Goal: Task Accomplishment & Management: Complete application form

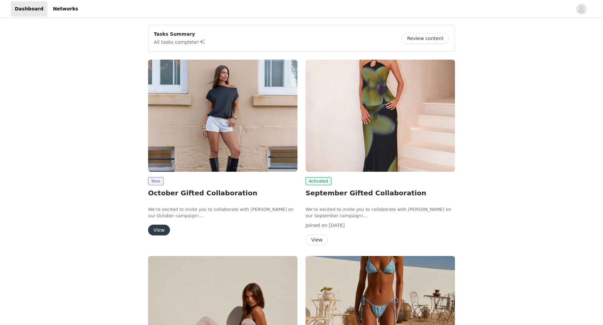
click at [160, 228] on button "View" at bounding box center [159, 229] width 22 height 11
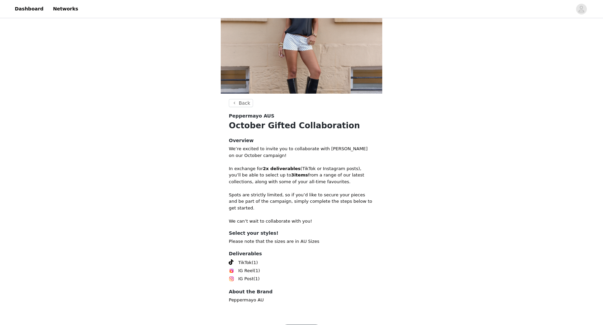
scroll to position [64, 0]
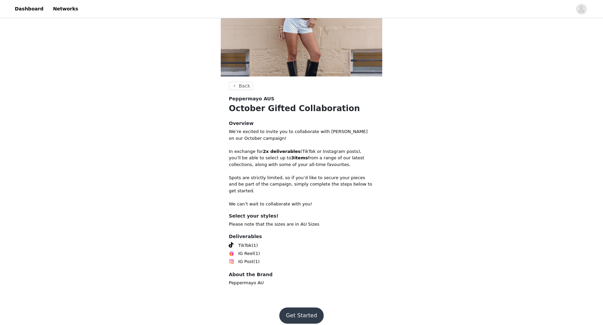
click at [302, 308] on button "Get Started" at bounding box center [301, 315] width 45 height 16
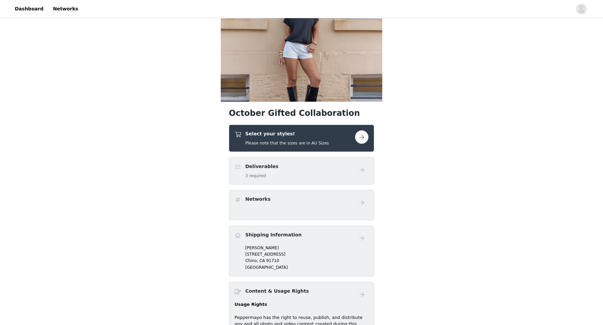
scroll to position [41, 0]
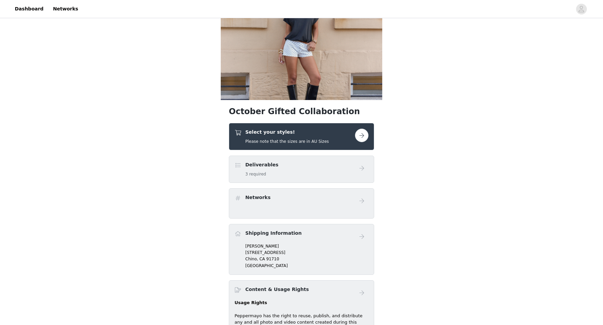
click at [363, 134] on button "button" at bounding box center [361, 135] width 13 height 13
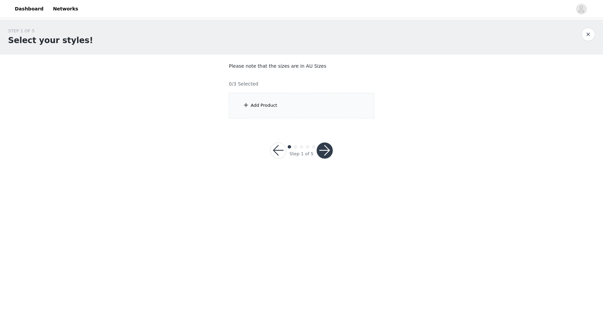
click at [274, 115] on div "Add Product" at bounding box center [301, 105] width 145 height 25
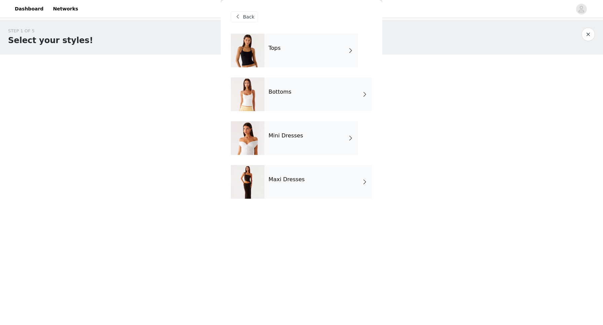
click at [313, 54] on div "Tops" at bounding box center [311, 51] width 94 height 34
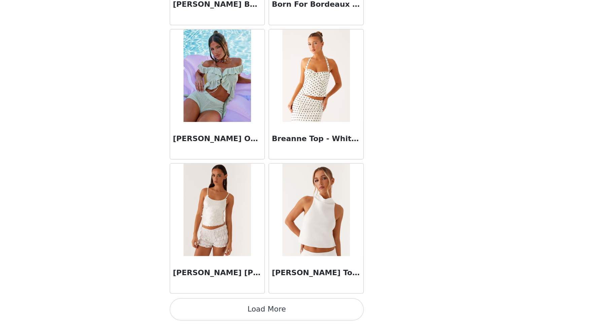
click at [324, 315] on button "Load More" at bounding box center [301, 313] width 141 height 16
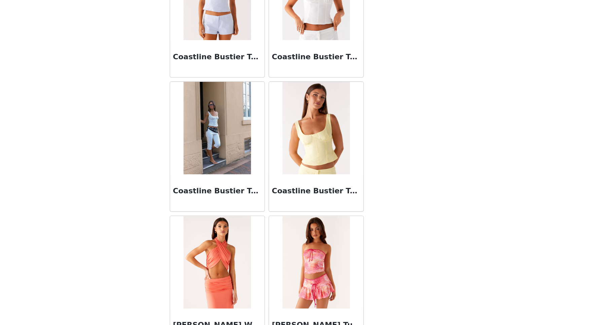
scroll to position [1681, 0]
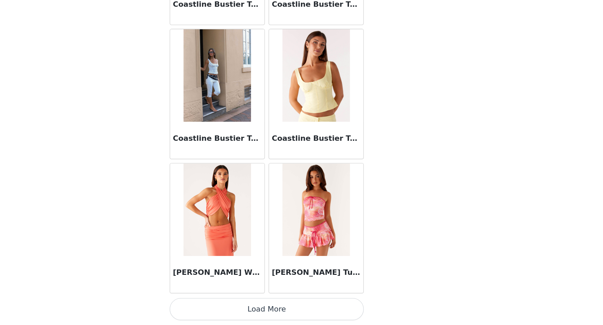
click at [338, 313] on button "Load More" at bounding box center [301, 313] width 141 height 16
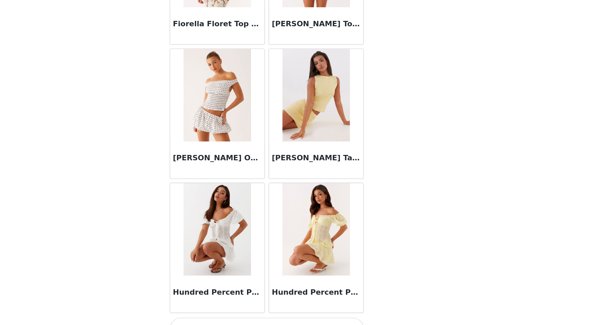
scroll to position [2656, 0]
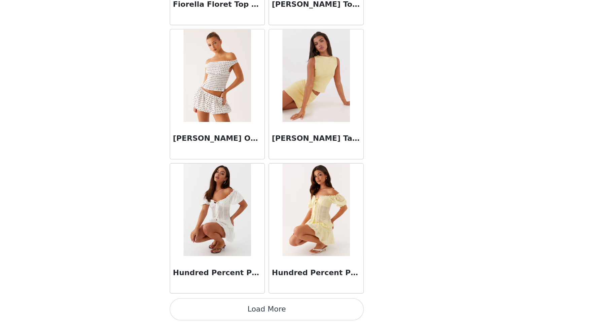
click at [354, 314] on button "Load More" at bounding box center [301, 313] width 141 height 16
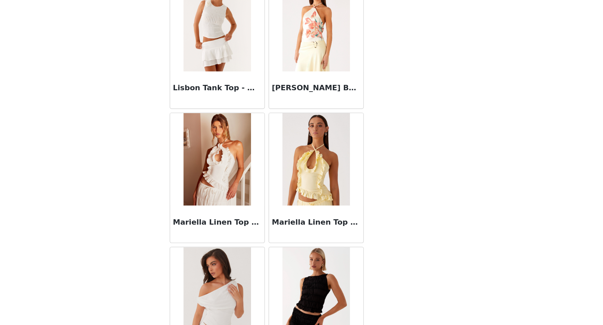
scroll to position [3632, 0]
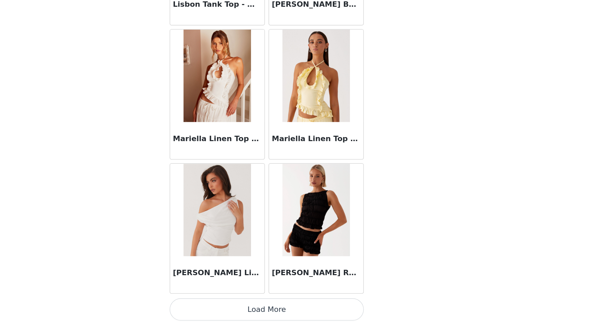
click at [348, 314] on button "Load More" at bounding box center [301, 313] width 141 height 16
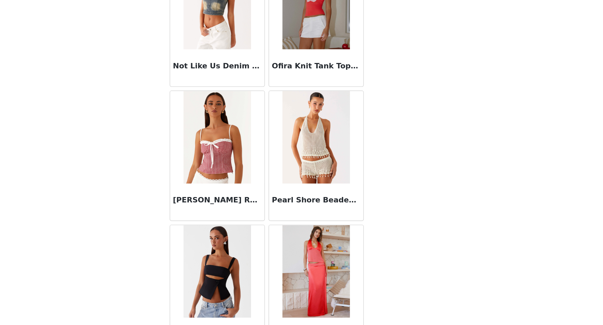
scroll to position [4608, 0]
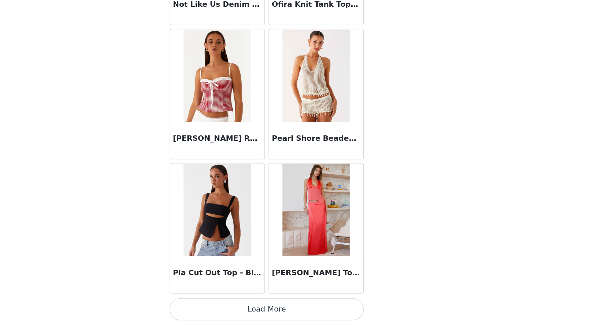
click at [344, 316] on button "Load More" at bounding box center [301, 313] width 141 height 16
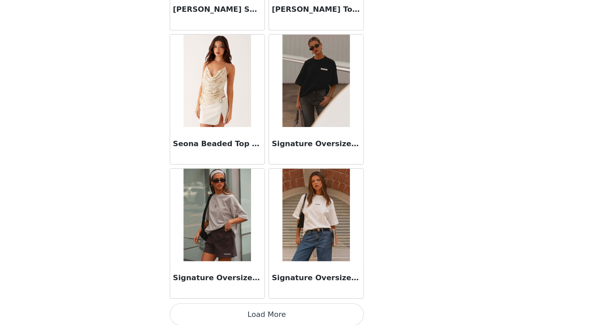
scroll to position [5584, 0]
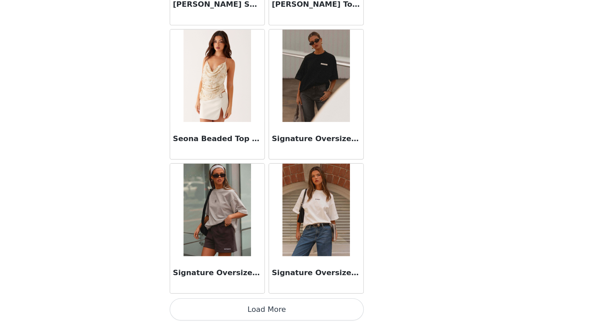
click at [351, 313] on button "Load More" at bounding box center [301, 313] width 141 height 16
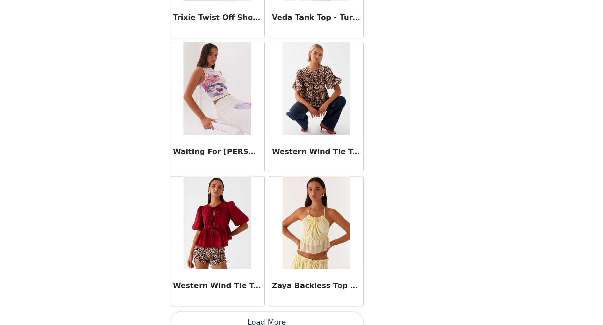
scroll to position [6560, 0]
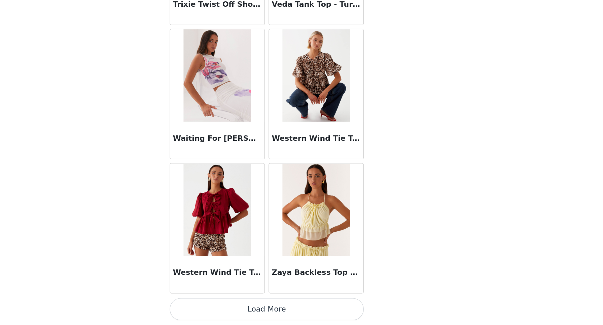
click at [352, 312] on button "Load More" at bounding box center [301, 313] width 141 height 16
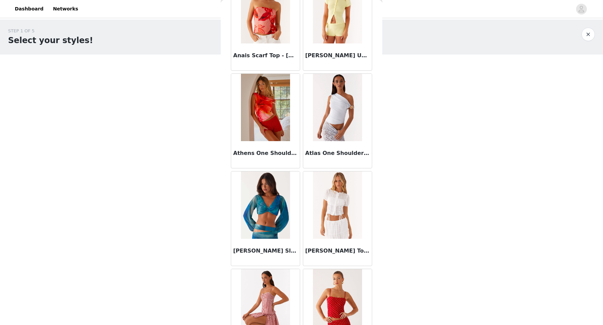
scroll to position [0, 0]
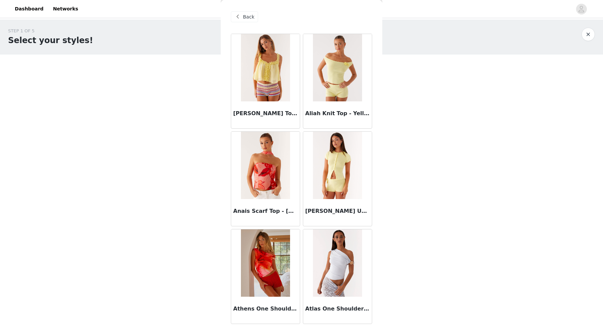
click at [243, 12] on div "Back" at bounding box center [244, 16] width 27 height 11
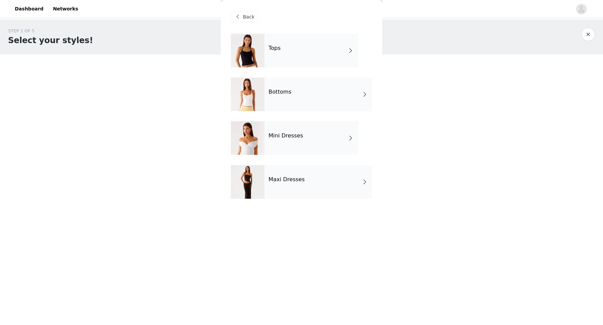
click at [294, 140] on div "Mini Dresses" at bounding box center [311, 138] width 94 height 34
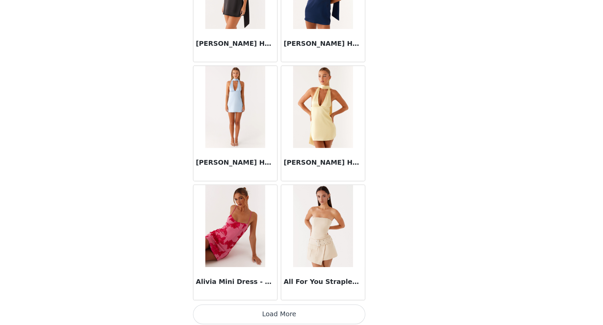
scroll to position [705, 0]
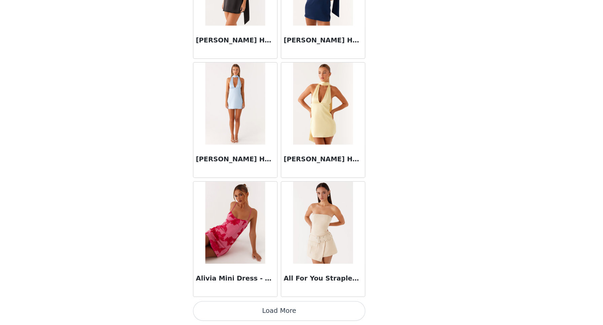
click at [331, 312] on button "Load More" at bounding box center [301, 313] width 141 height 16
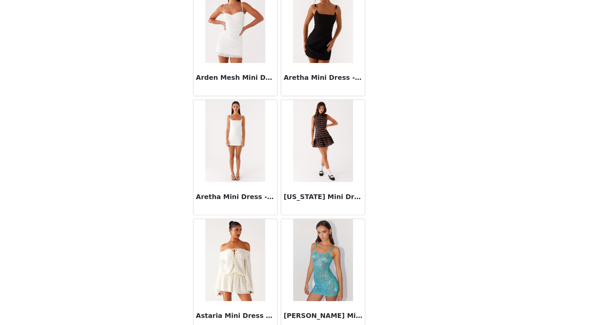
scroll to position [1600, 0]
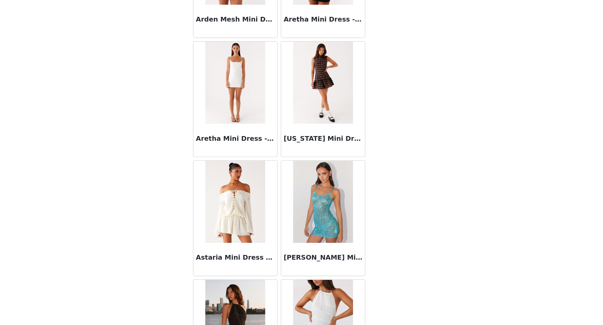
click at [275, 269] on h3 "Astaria Mini Dress - Ivory" at bounding box center [265, 269] width 65 height 8
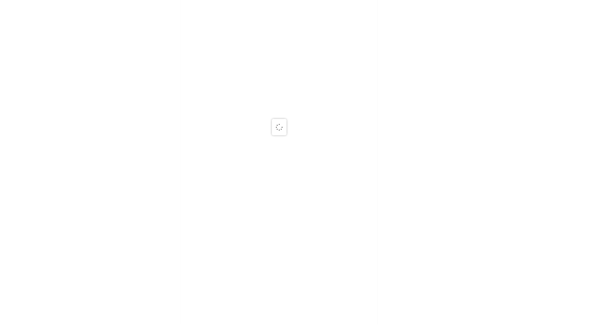
scroll to position [0, 0]
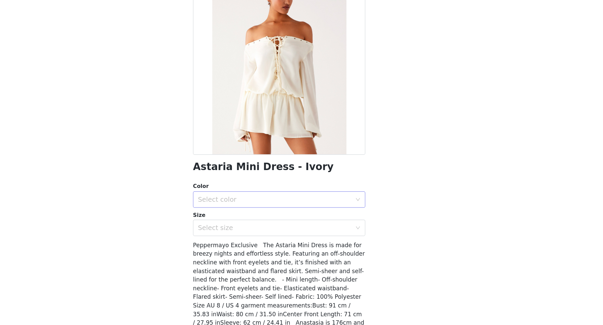
click at [308, 225] on div "Select color" at bounding box center [299, 221] width 129 height 13
click at [303, 235] on li "Ivory" at bounding box center [301, 236] width 141 height 11
click at [301, 245] on div "Select size" at bounding box center [298, 245] width 126 height 7
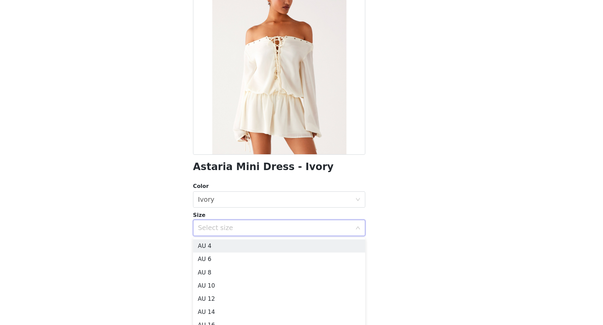
click at [413, 247] on body "Dashboard Networks STEP 1 OF 5 Select your styles! Please note that the sizes a…" at bounding box center [301, 162] width 603 height 325
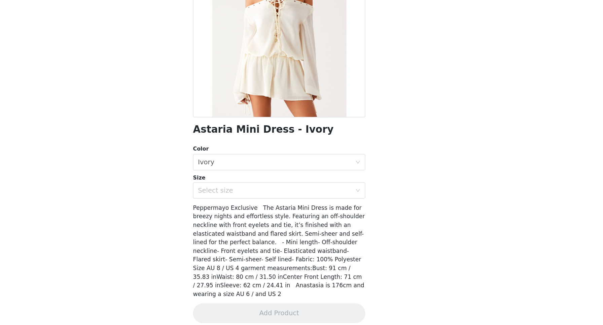
scroll to position [31, 0]
click at [320, 215] on div "Select size" at bounding box center [298, 214] width 126 height 7
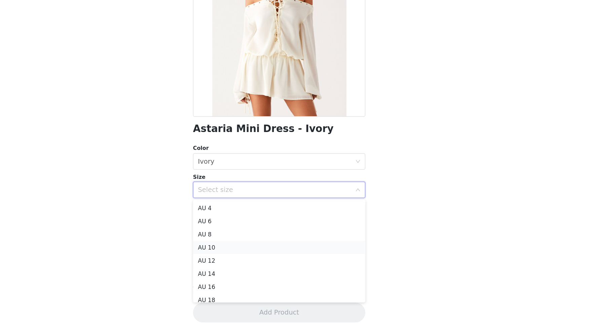
click at [290, 259] on li "AU 10" at bounding box center [301, 261] width 141 height 11
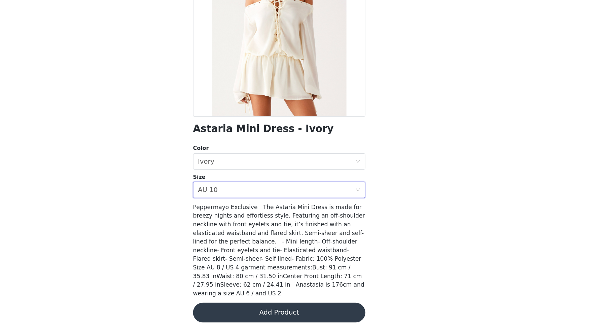
click at [305, 313] on button "Add Product" at bounding box center [301, 315] width 141 height 16
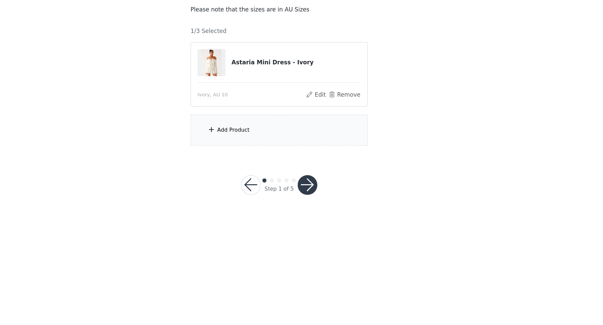
click at [274, 166] on div "Add Product" at bounding box center [264, 165] width 27 height 7
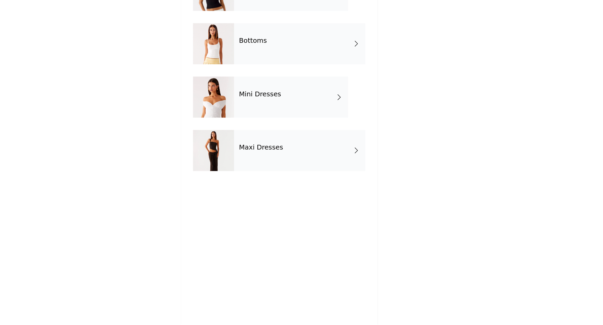
click at [298, 140] on div "Mini Dresses" at bounding box center [311, 138] width 94 height 34
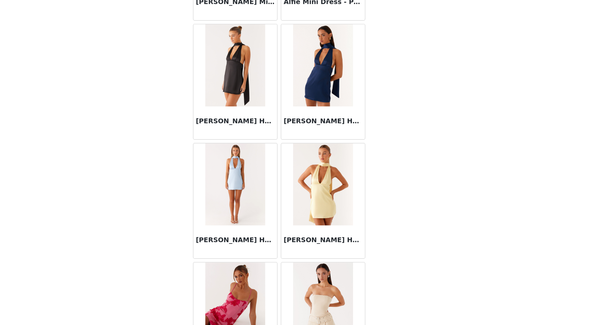
scroll to position [705, 0]
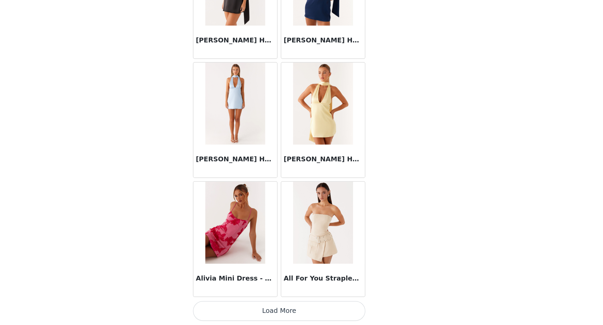
click at [327, 316] on button "Load More" at bounding box center [301, 313] width 141 height 16
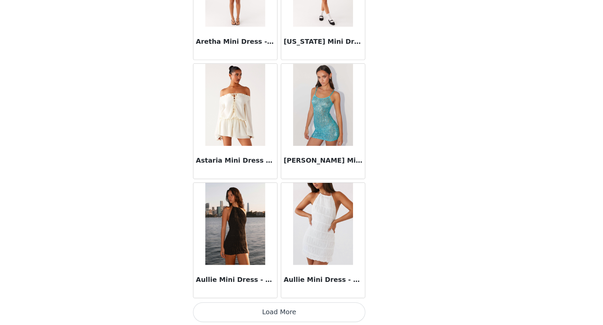
scroll to position [1681, 0]
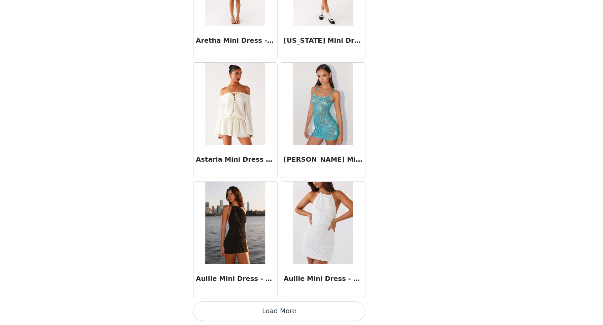
click at [348, 313] on button "Load More" at bounding box center [301, 313] width 141 height 16
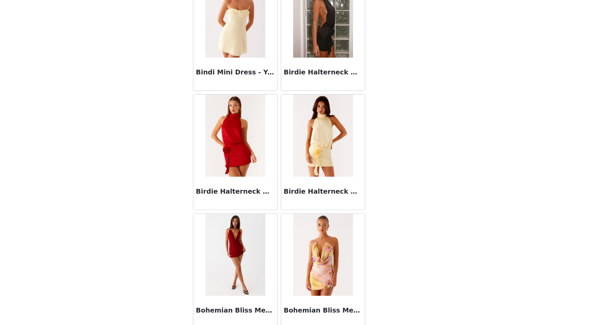
scroll to position [2656, 0]
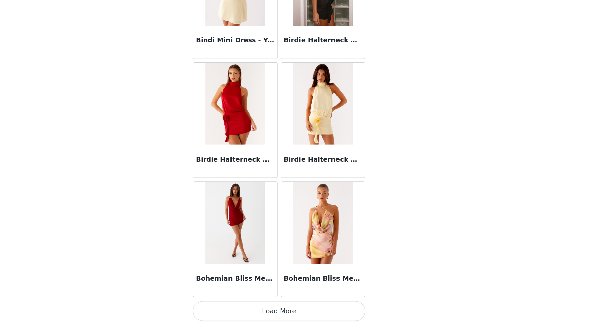
click at [343, 313] on button "Load More" at bounding box center [301, 313] width 141 height 16
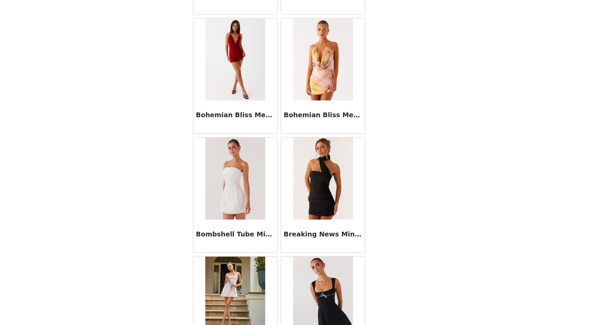
scroll to position [2794, 0]
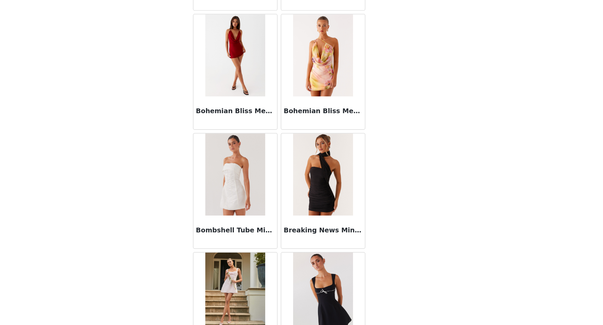
click at [469, 144] on div "STEP 1 OF 5 Select your styles! Please note that the sizes are in AU Sizes 1/3 …" at bounding box center [301, 103] width 603 height 166
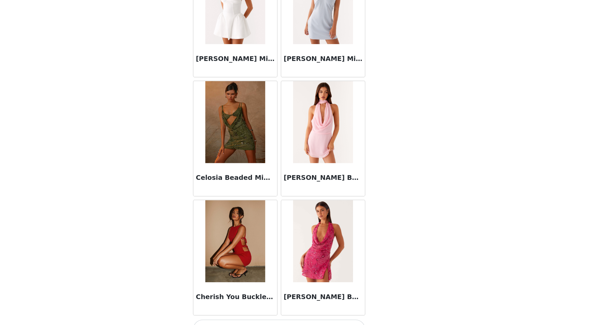
scroll to position [3632, 0]
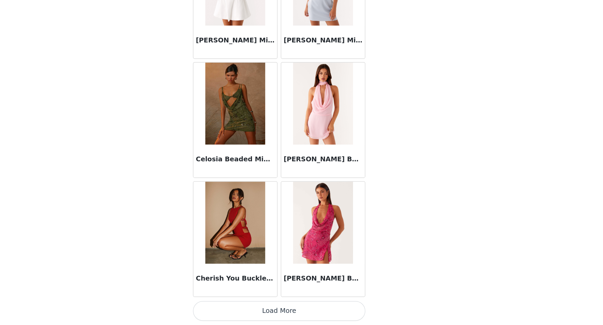
click at [333, 313] on button "Load More" at bounding box center [301, 313] width 141 height 16
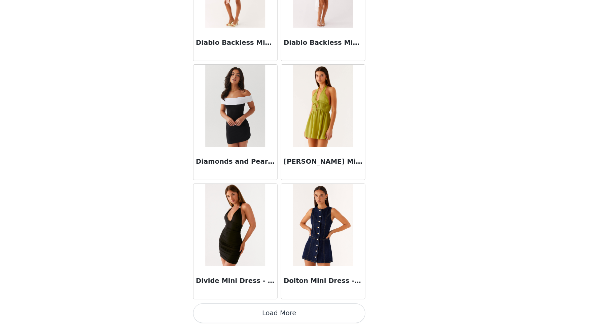
scroll to position [4608, 0]
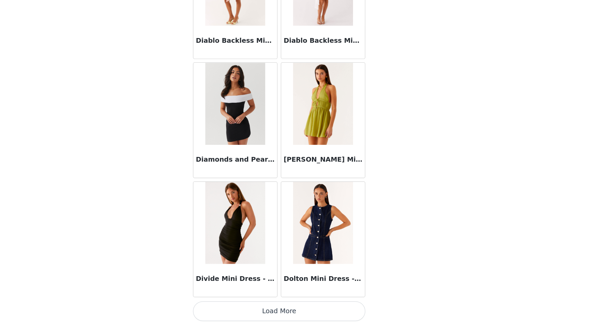
click at [345, 315] on button "Load More" at bounding box center [301, 313] width 141 height 16
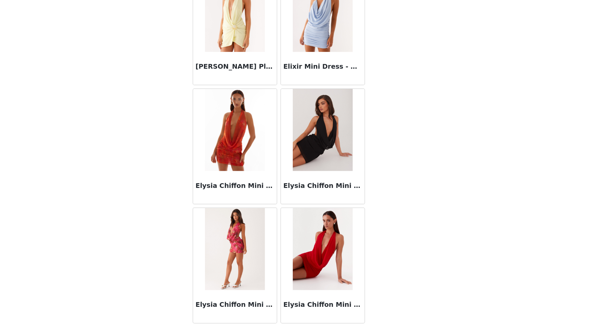
scroll to position [5584, 0]
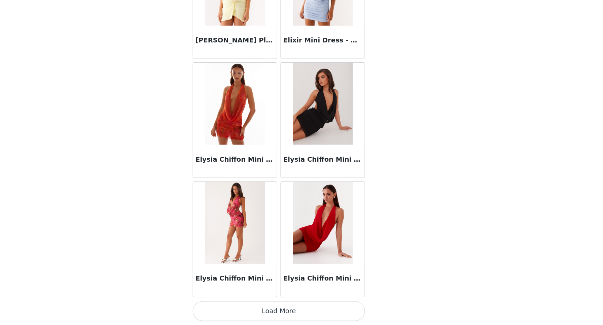
click at [354, 313] on button "Load More" at bounding box center [301, 313] width 141 height 16
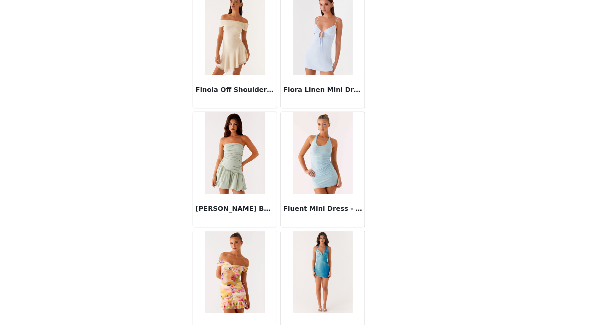
scroll to position [6560, 0]
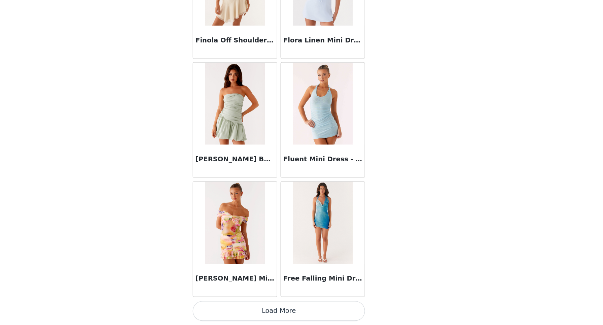
click at [357, 313] on button "Load More" at bounding box center [301, 313] width 141 height 16
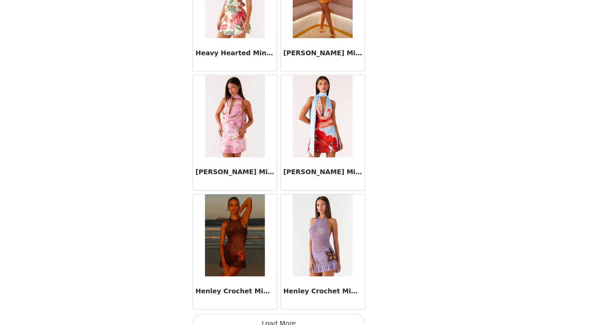
scroll to position [7535, 0]
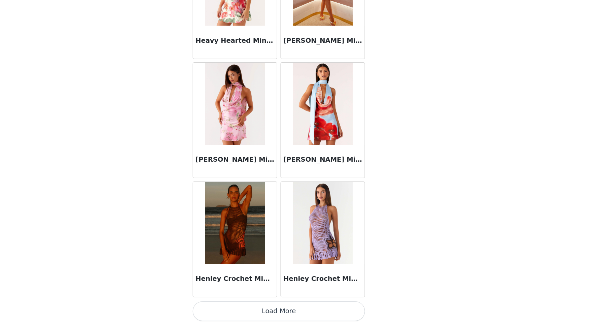
click at [349, 315] on button "Load More" at bounding box center [301, 313] width 141 height 16
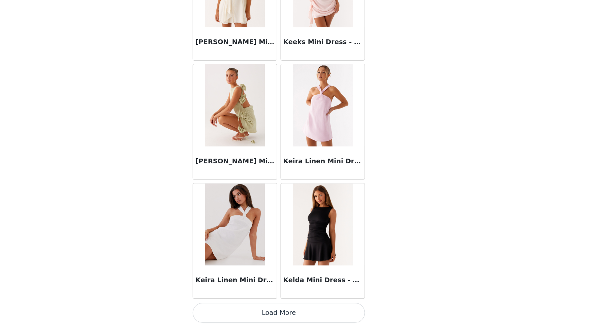
scroll to position [8511, 0]
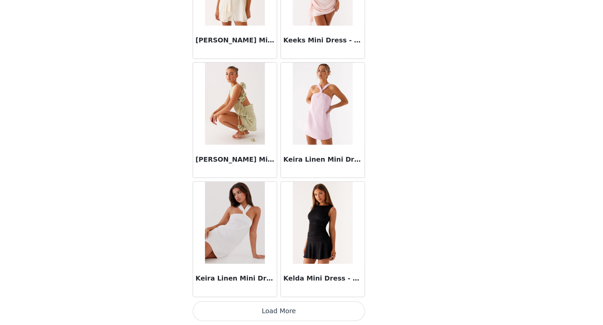
click at [353, 314] on button "Load More" at bounding box center [301, 313] width 141 height 16
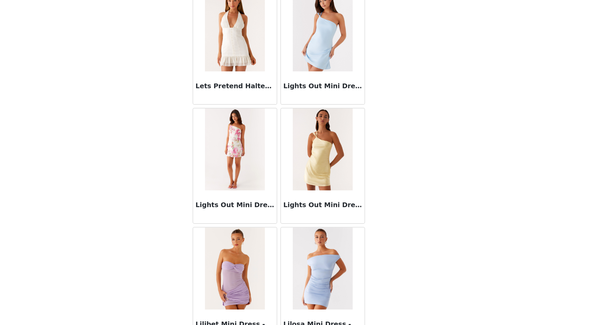
scroll to position [9487, 0]
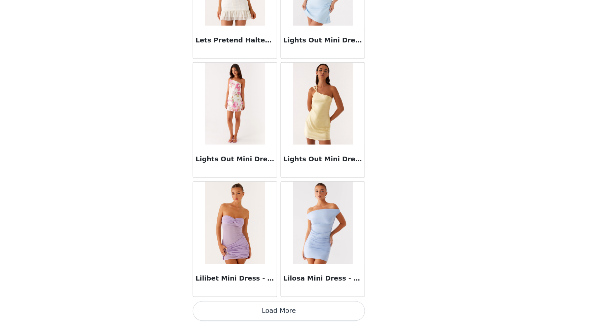
click at [340, 313] on button "Load More" at bounding box center [301, 313] width 141 height 16
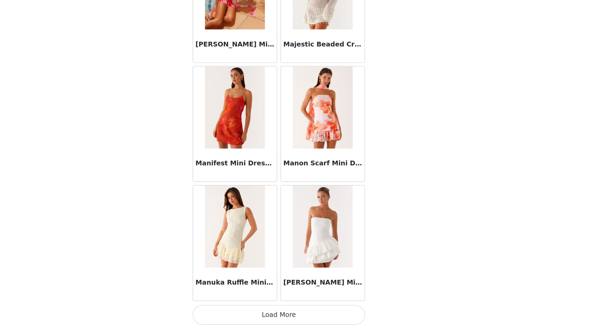
scroll to position [10463, 0]
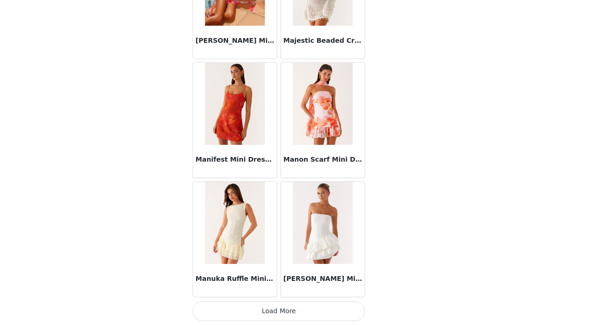
click at [345, 312] on button "Load More" at bounding box center [301, 313] width 141 height 16
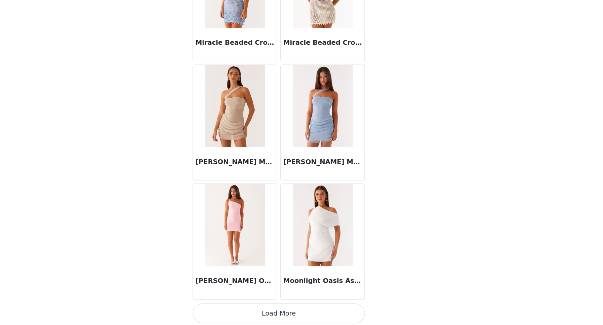
scroll to position [11439, 0]
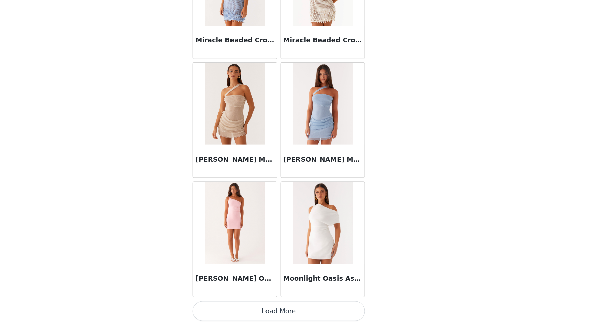
click at [350, 315] on button "Load More" at bounding box center [301, 313] width 141 height 16
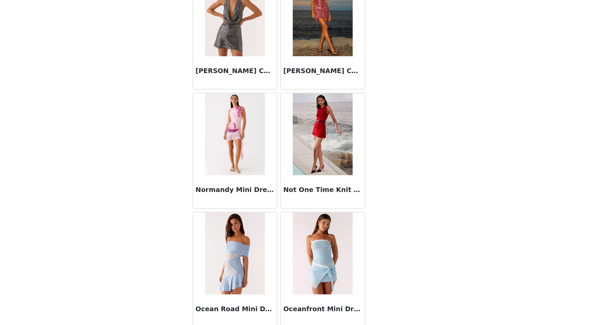
scroll to position [12414, 0]
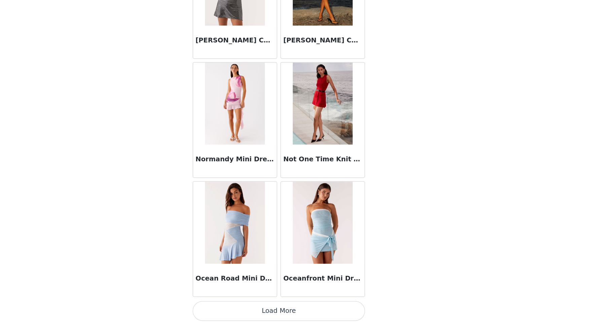
click at [352, 311] on button "Load More" at bounding box center [301, 313] width 141 height 16
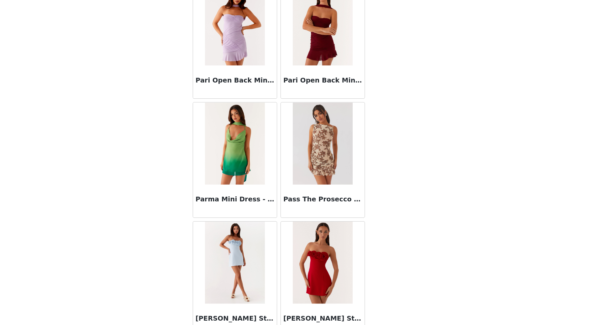
scroll to position [13390, 0]
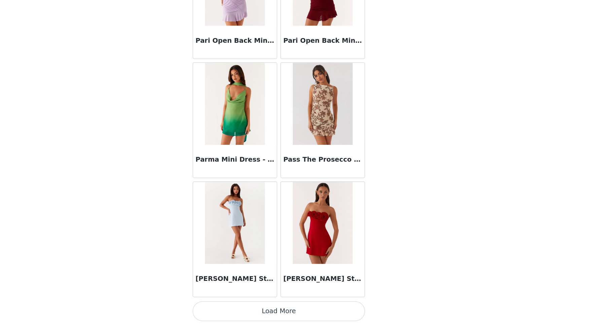
click at [351, 314] on button "Load More" at bounding box center [301, 313] width 141 height 16
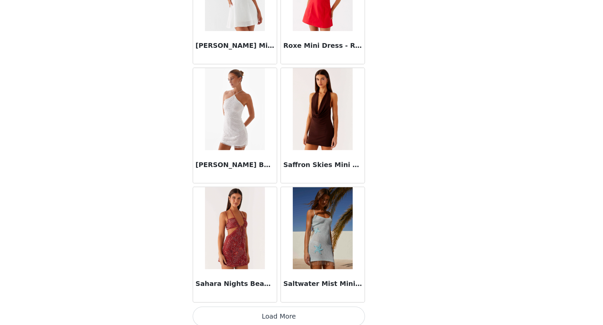
scroll to position [14366, 0]
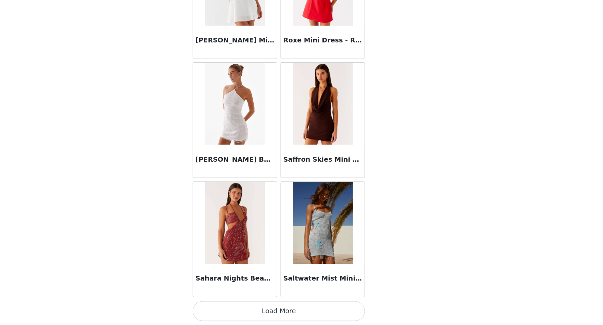
click at [344, 310] on button "Load More" at bounding box center [301, 313] width 141 height 16
click at [348, 312] on button "Load More" at bounding box center [301, 313] width 141 height 16
click at [313, 310] on button "Load More" at bounding box center [301, 313] width 141 height 16
click at [320, 313] on button "Load More" at bounding box center [301, 313] width 141 height 16
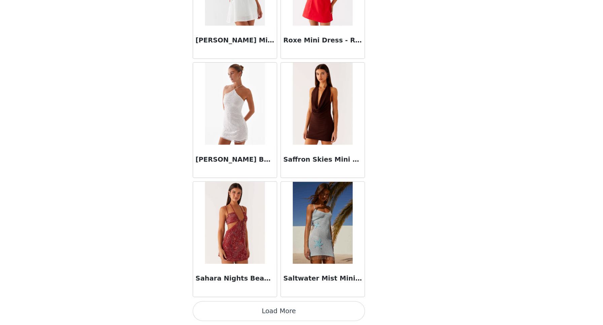
click at [320, 313] on button "Load More" at bounding box center [301, 313] width 141 height 16
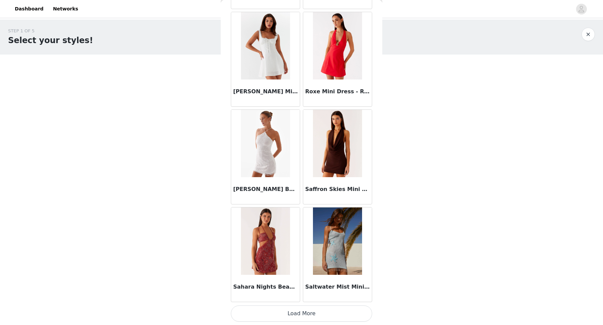
click at [335, 317] on button "Load More" at bounding box center [301, 313] width 141 height 16
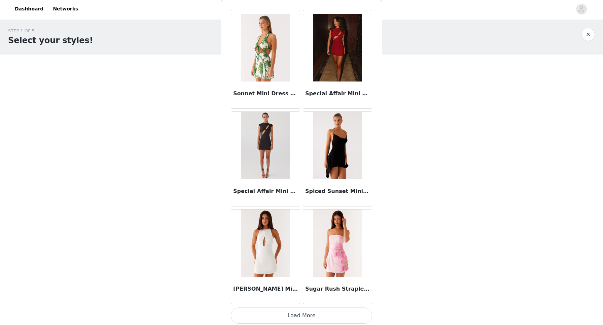
scroll to position [15342, 0]
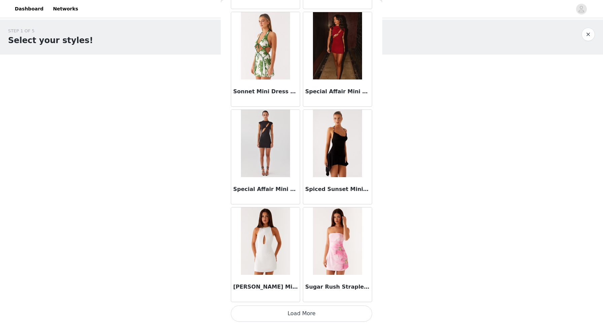
click at [325, 312] on button "Load More" at bounding box center [301, 313] width 141 height 16
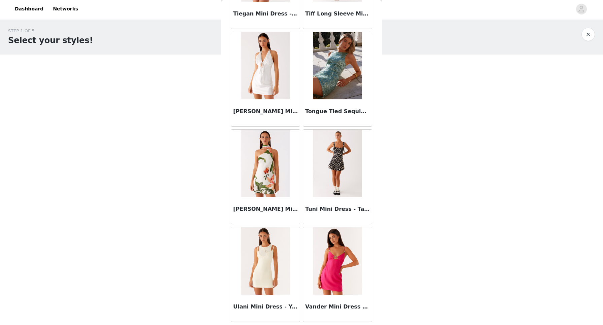
scroll to position [16317, 0]
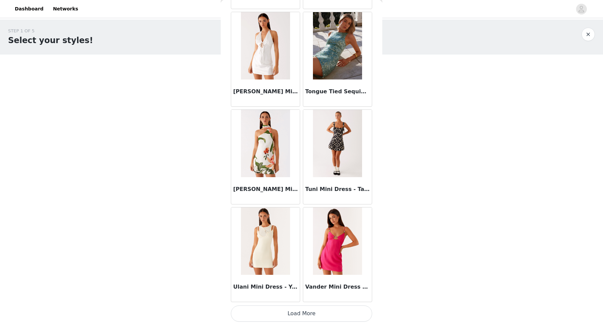
click at [331, 313] on button "Load More" at bounding box center [301, 313] width 141 height 16
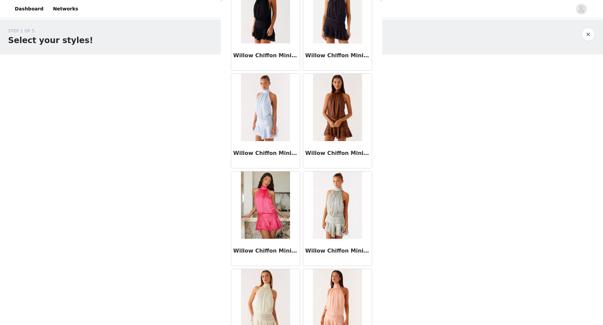
scroll to position [17293, 0]
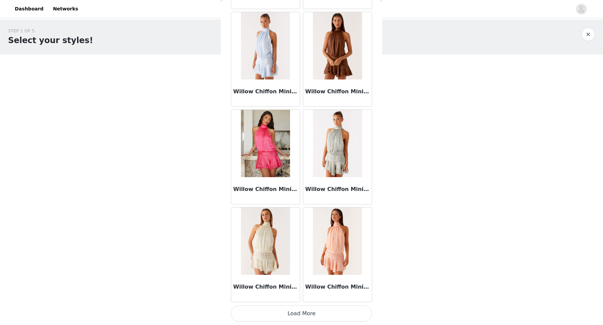
click at [333, 314] on button "Load More" at bounding box center [301, 313] width 141 height 16
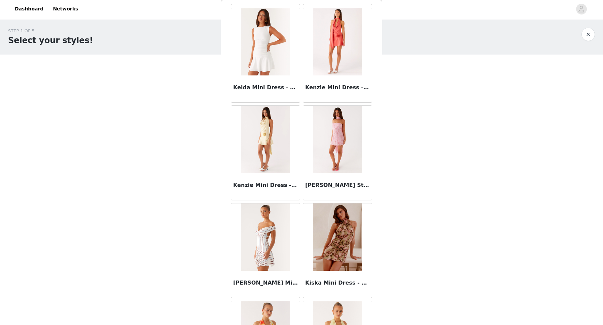
scroll to position [8811, 0]
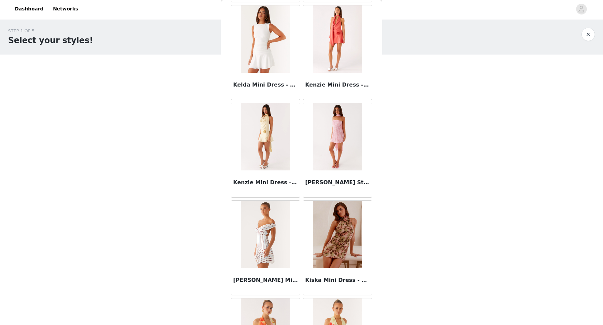
click at [269, 257] on img at bounding box center [265, 234] width 49 height 67
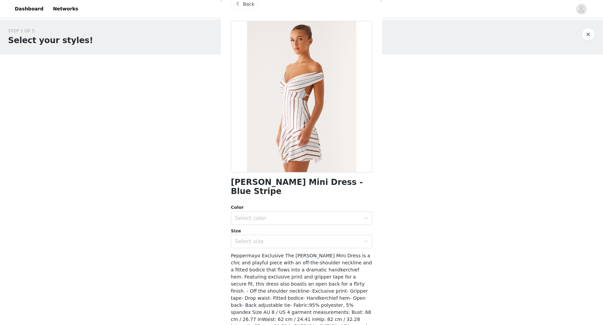
scroll to position [12, 0]
click at [265, 215] on div "Select color" at bounding box center [298, 218] width 126 height 7
click at [263, 226] on li "Blue Stripe" at bounding box center [301, 224] width 141 height 11
click at [263, 238] on div "Select size" at bounding box center [298, 241] width 126 height 7
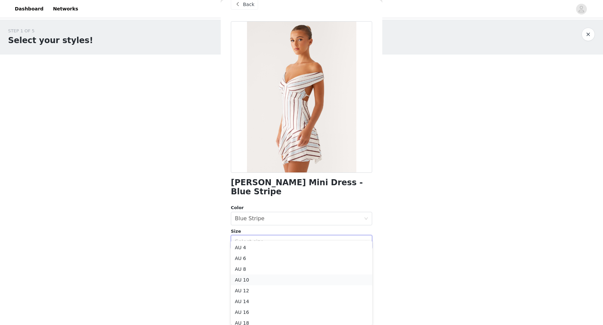
click at [255, 280] on li "AU 10" at bounding box center [301, 279] width 141 height 11
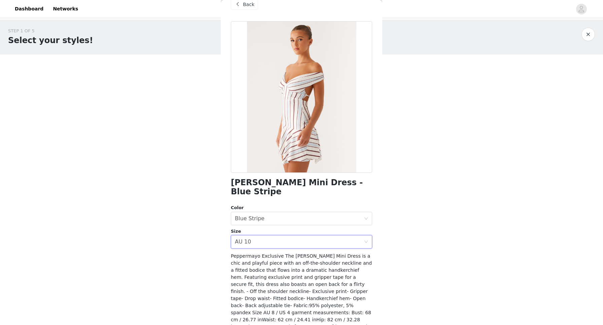
scroll to position [37, 0]
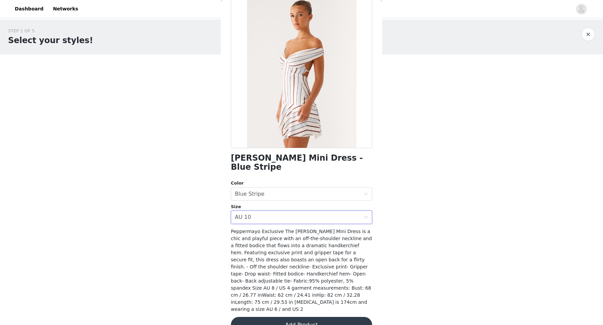
click at [273, 317] on button "Add Product" at bounding box center [301, 325] width 141 height 16
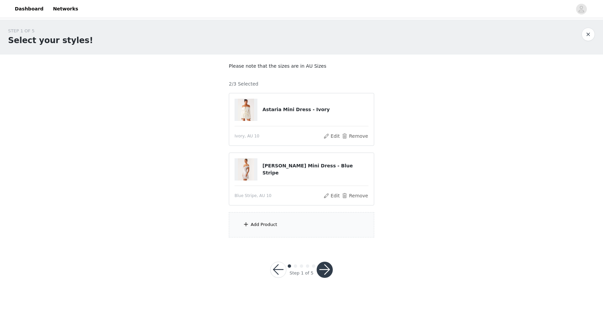
click at [261, 228] on div "Add Product" at bounding box center [301, 224] width 145 height 25
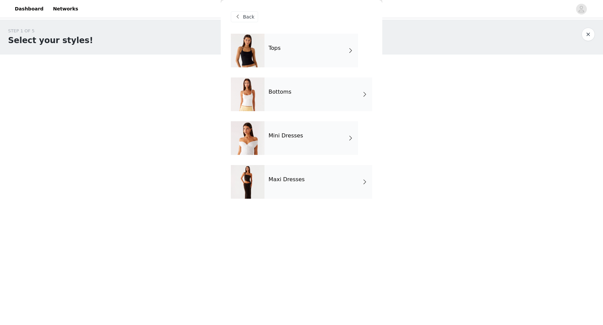
click at [286, 92] on h4 "Bottoms" at bounding box center [280, 92] width 23 height 6
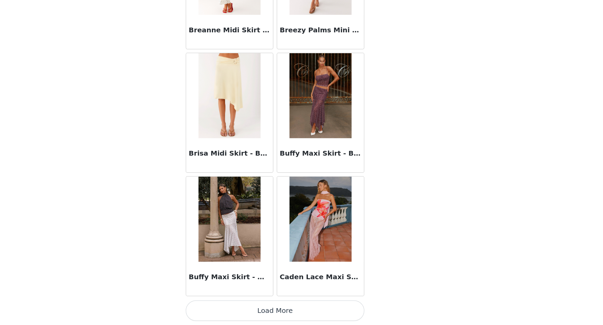
scroll to position [0, 0]
click at [320, 312] on button "Load More" at bounding box center [301, 313] width 141 height 16
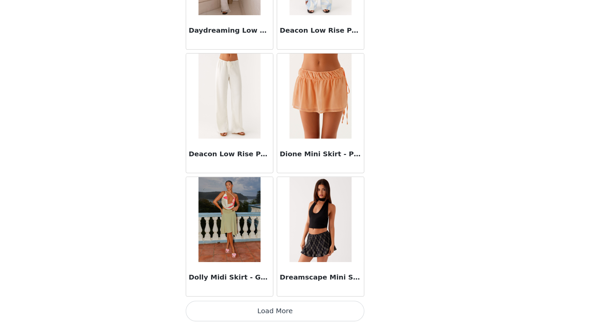
scroll to position [1681, 0]
click at [346, 313] on button "Load More" at bounding box center [301, 313] width 141 height 16
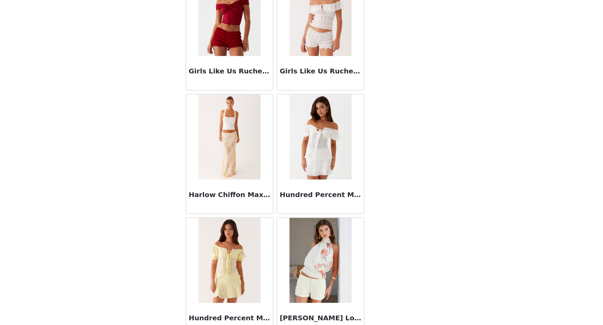
scroll to position [2656, 0]
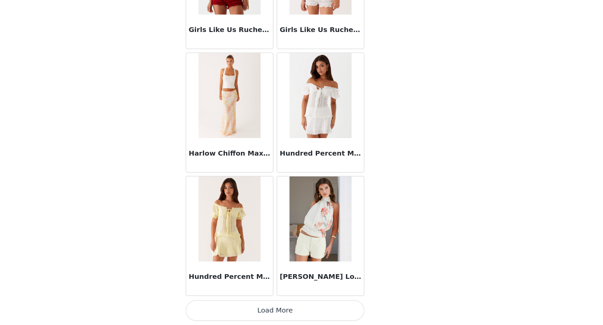
click at [350, 316] on button "Load More" at bounding box center [301, 313] width 141 height 16
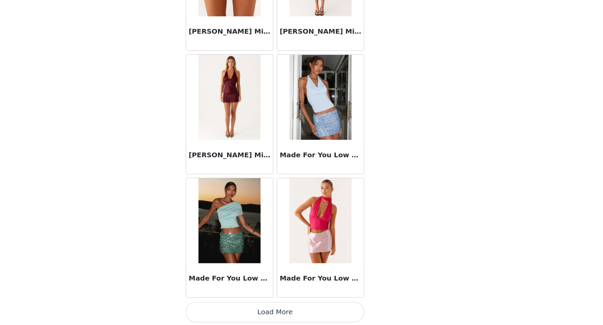
scroll to position [3632, 0]
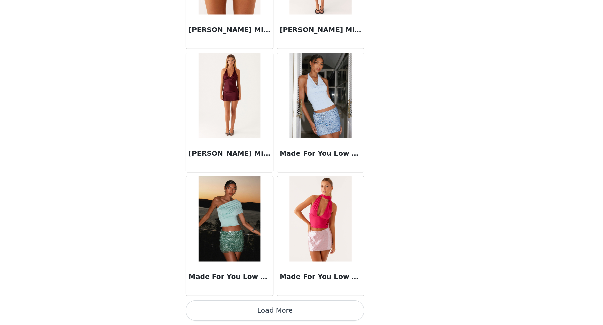
click at [349, 312] on button "Load More" at bounding box center [301, 313] width 141 height 16
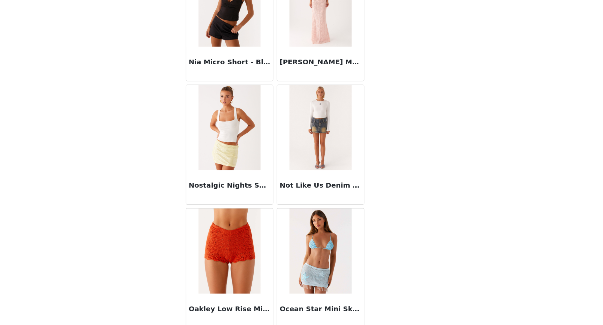
scroll to position [4608, 0]
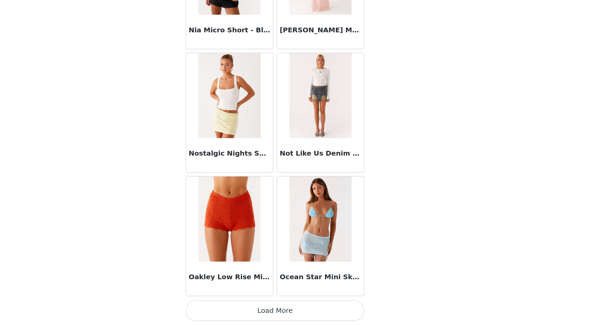
click at [350, 313] on button "Load More" at bounding box center [301, 313] width 141 height 16
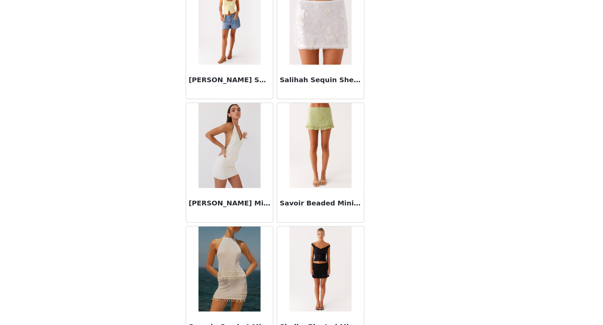
scroll to position [5584, 0]
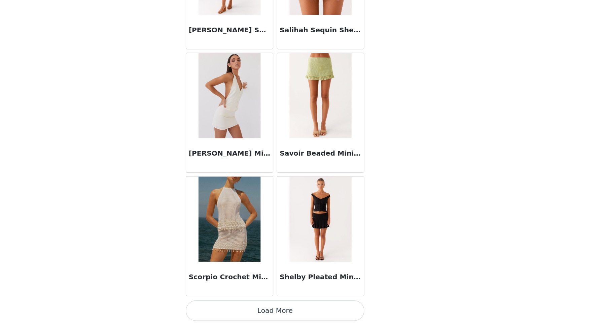
click at [351, 313] on button "Load More" at bounding box center [301, 313] width 141 height 16
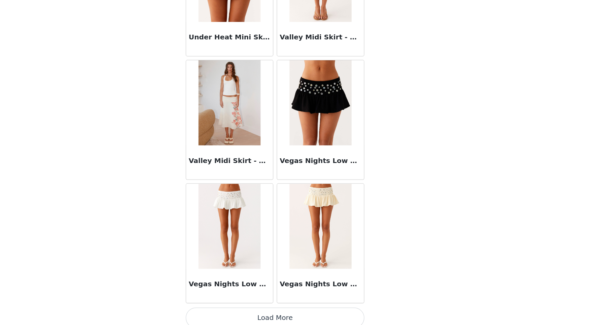
scroll to position [6560, 0]
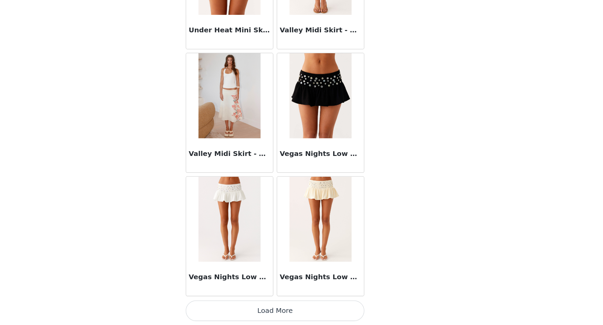
click at [358, 312] on button "Load More" at bounding box center [301, 313] width 141 height 16
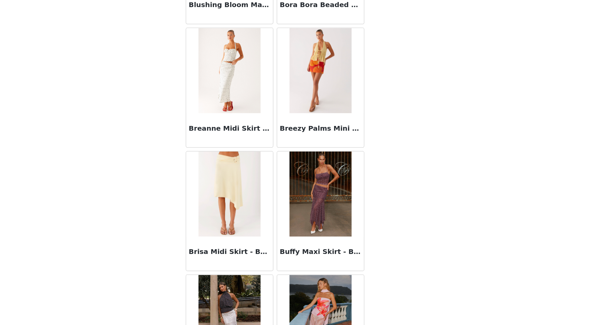
scroll to position [625, 0]
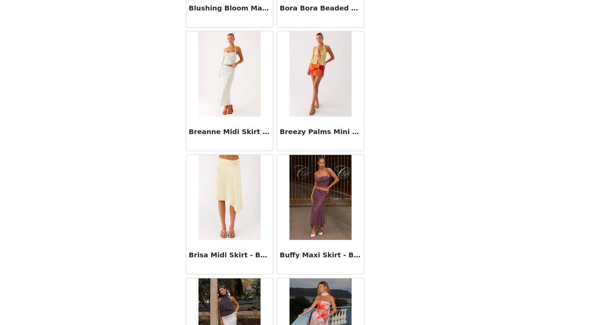
click at [273, 275] on div "Brisa Midi Skirt - Butter" at bounding box center [265, 270] width 69 height 27
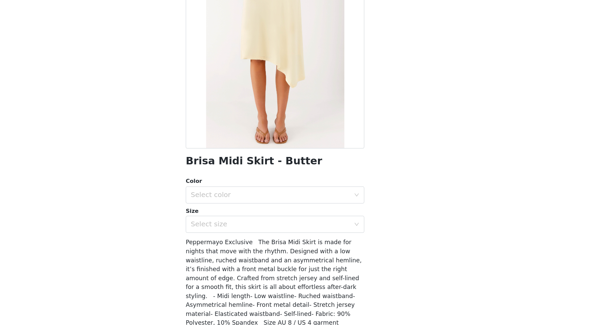
scroll to position [0, 0]
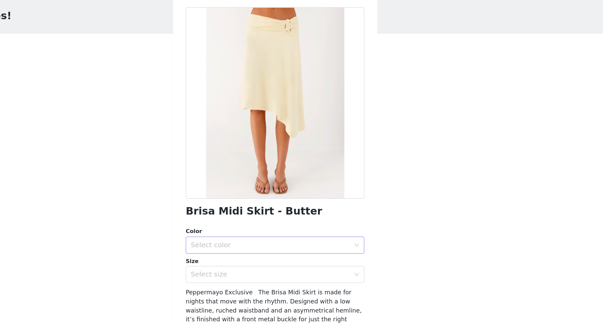
click at [270, 222] on div "Select color" at bounding box center [298, 221] width 126 height 7
click at [271, 237] on li "Butter" at bounding box center [301, 236] width 141 height 11
click at [270, 248] on div "Select size" at bounding box center [298, 245] width 126 height 7
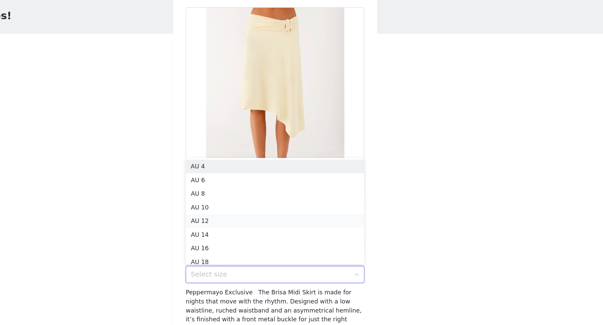
scroll to position [3, 0]
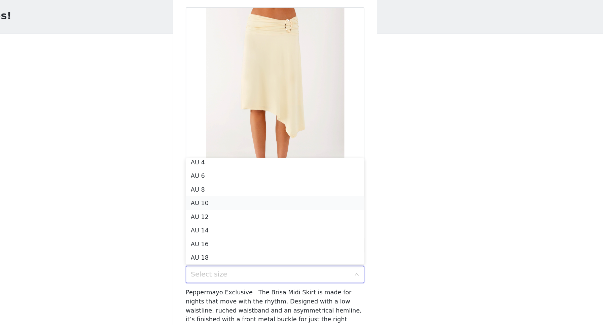
click at [268, 190] on li "AU 10" at bounding box center [301, 188] width 141 height 11
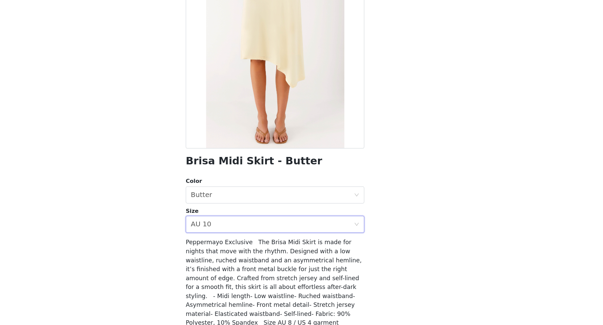
scroll to position [44, 0]
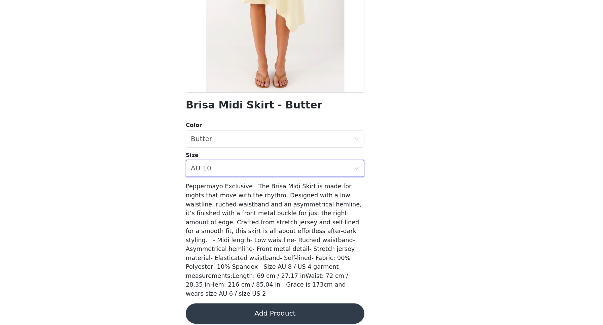
click at [336, 309] on button "Add Product" at bounding box center [301, 316] width 141 height 16
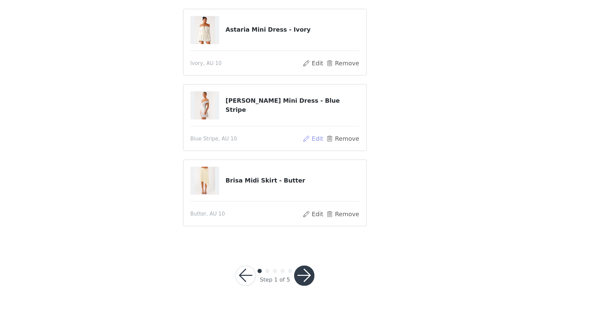
click at [333, 176] on button "Edit" at bounding box center [331, 177] width 17 height 8
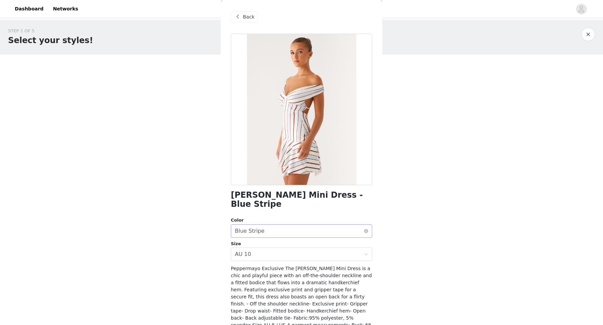
scroll to position [37, 0]
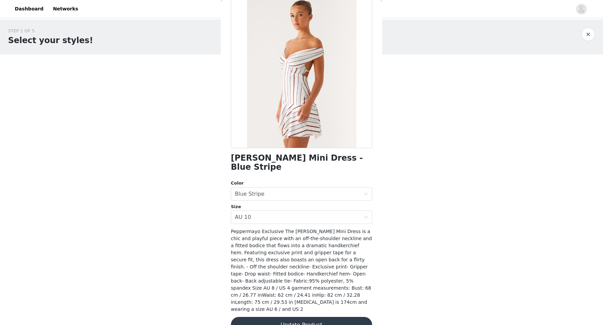
click at [279, 317] on button "Update Product" at bounding box center [301, 325] width 141 height 16
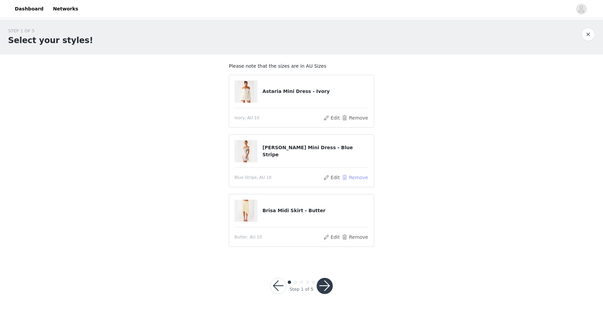
click at [348, 178] on button "Remove" at bounding box center [355, 177] width 27 height 8
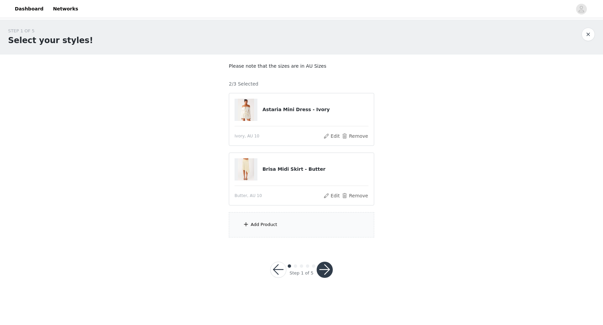
click at [265, 227] on div "Add Product" at bounding box center [264, 224] width 27 height 7
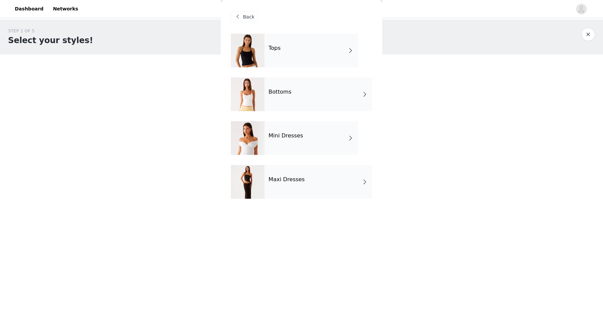
click at [295, 101] on div "Bottoms" at bounding box center [318, 94] width 108 height 34
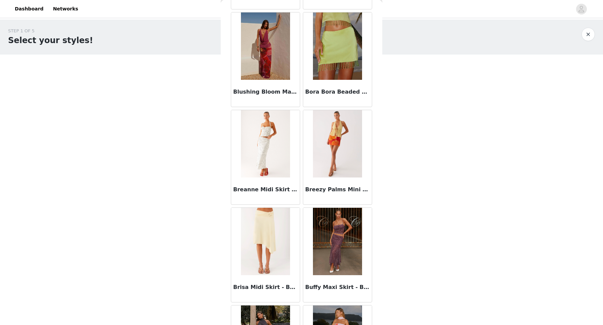
scroll to position [705, 0]
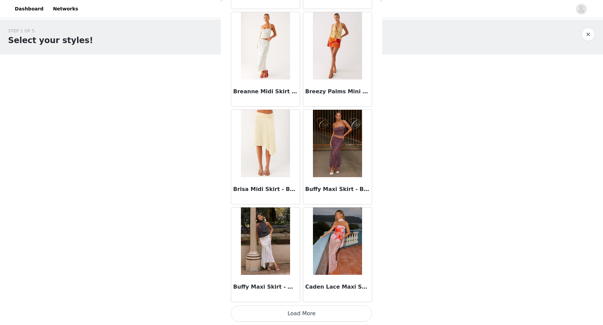
click at [309, 314] on button "Load More" at bounding box center [301, 313] width 141 height 16
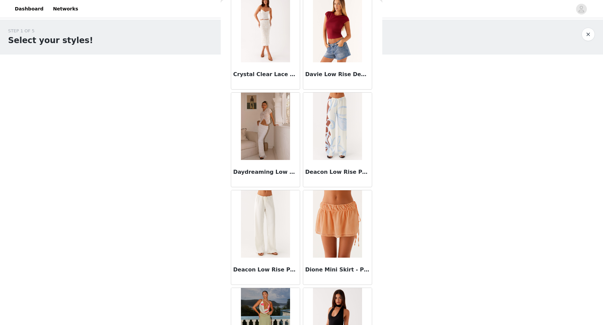
scroll to position [1681, 0]
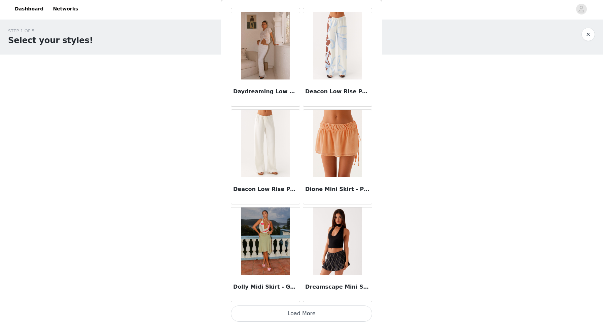
click at [322, 313] on button "Load More" at bounding box center [301, 313] width 141 height 16
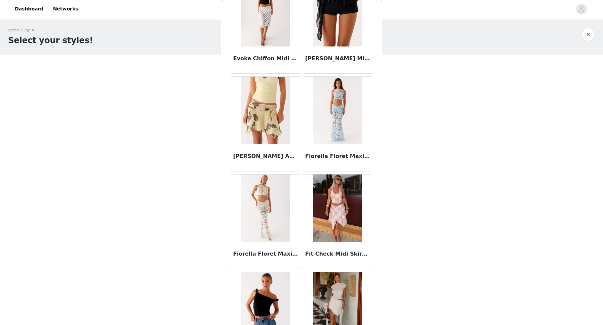
scroll to position [2204, 0]
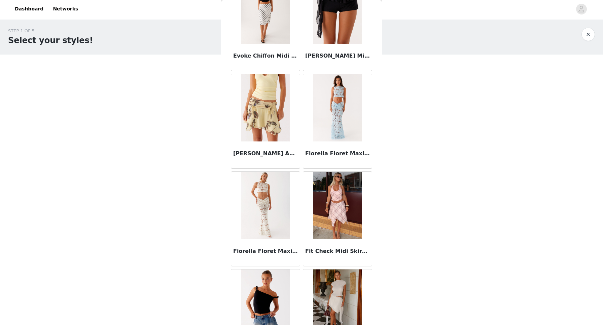
click at [337, 253] on h3 "Fit Check Midi Skirt - Pink Check" at bounding box center [337, 251] width 65 height 8
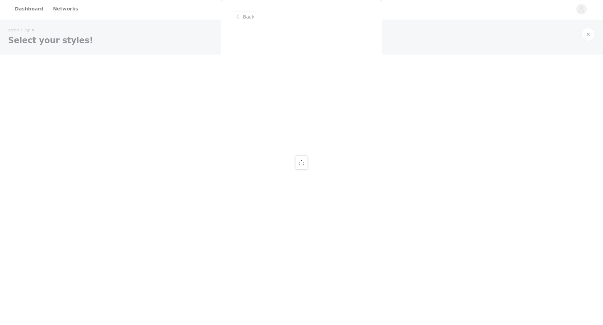
scroll to position [0, 0]
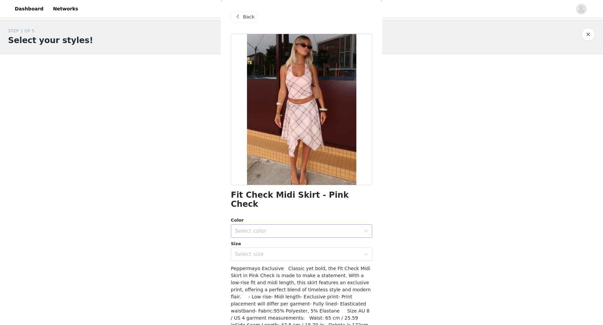
click at [317, 227] on div "Select color" at bounding box center [298, 230] width 126 height 7
click at [309, 237] on li "Pink Check" at bounding box center [301, 236] width 141 height 11
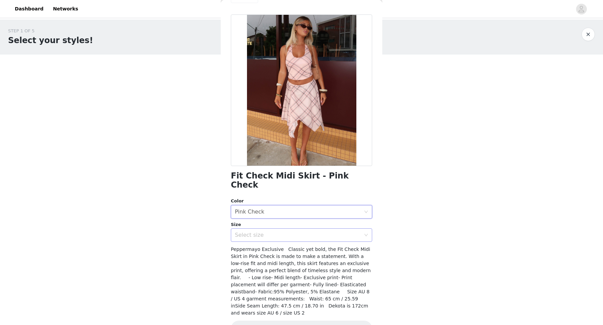
scroll to position [23, 0]
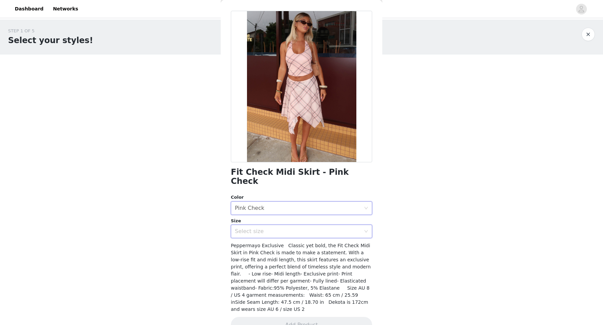
click at [313, 225] on div "Select size" at bounding box center [299, 231] width 129 height 13
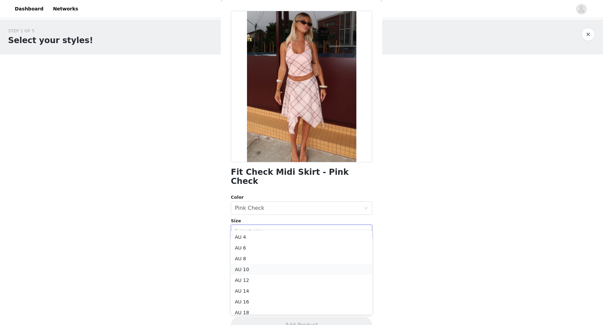
click at [289, 269] on li "AU 10" at bounding box center [301, 269] width 141 height 11
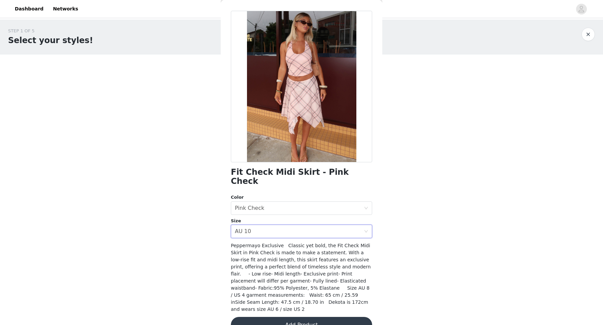
click at [288, 317] on button "Add Product" at bounding box center [301, 325] width 141 height 16
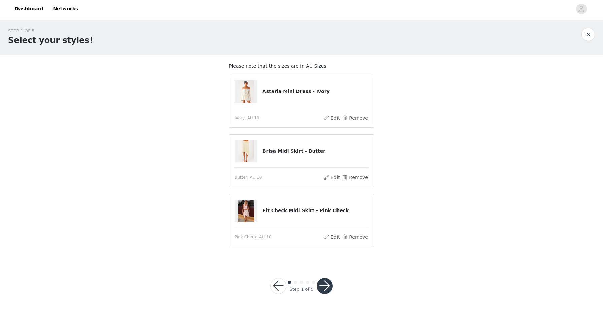
click at [326, 286] on button "button" at bounding box center [325, 286] width 16 height 16
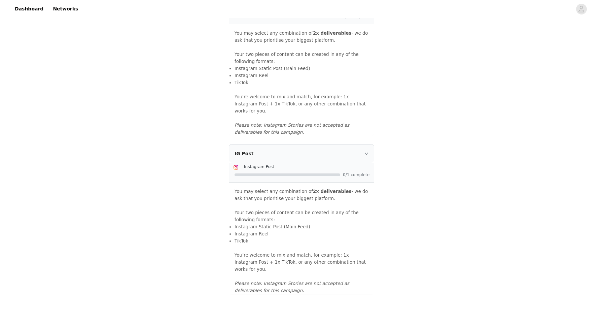
scroll to position [670, 0]
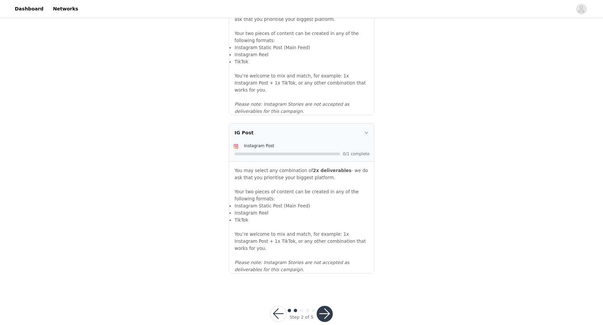
click at [326, 306] on button "button" at bounding box center [325, 314] width 16 height 16
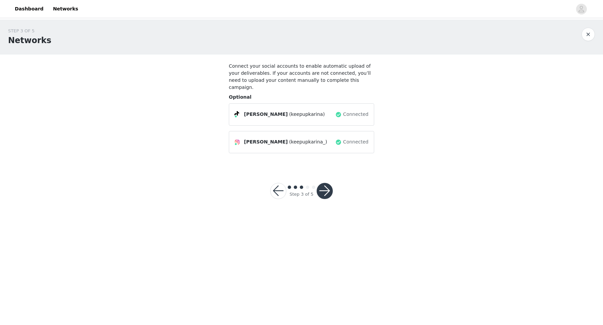
click at [325, 186] on button "button" at bounding box center [325, 191] width 16 height 16
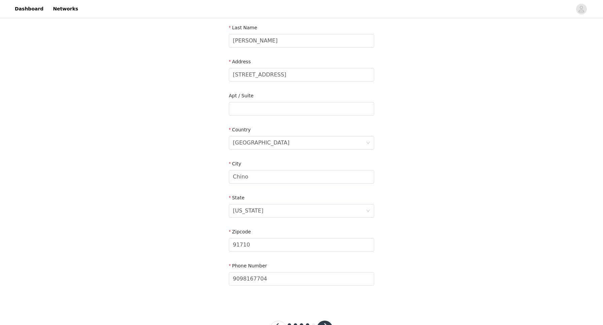
scroll to position [162, 0]
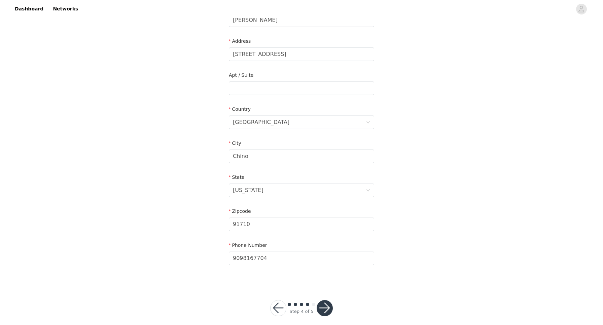
click at [326, 300] on button "button" at bounding box center [325, 308] width 16 height 16
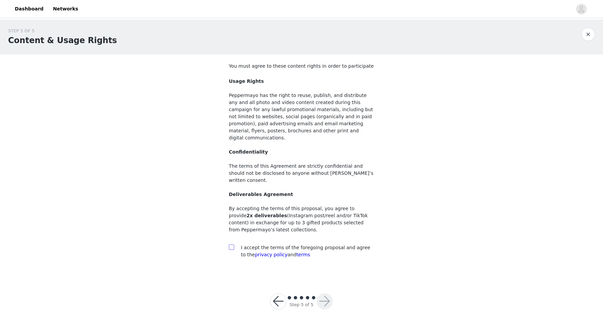
click at [231, 244] on input "checkbox" at bounding box center [231, 246] width 5 height 5
checkbox input "true"
click at [322, 293] on button "button" at bounding box center [325, 301] width 16 height 16
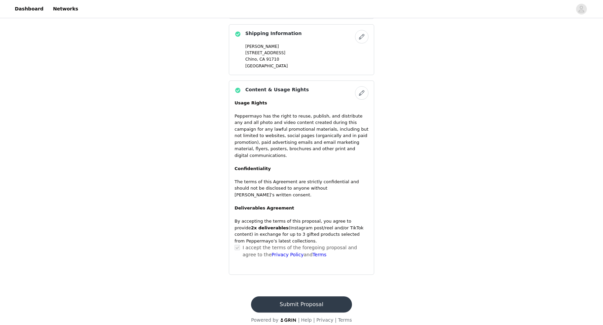
click at [317, 301] on button "Submit Proposal" at bounding box center [301, 304] width 101 height 16
